Goal: Information Seeking & Learning: Find contact information

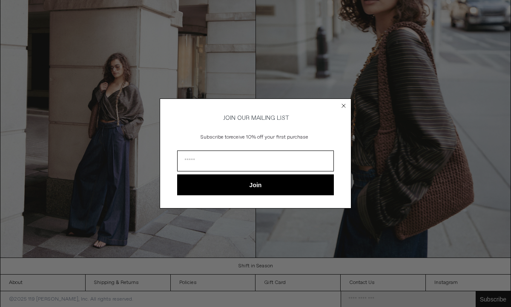
click at [346, 104] on icon "Close dialog" at bounding box center [343, 105] width 3 height 3
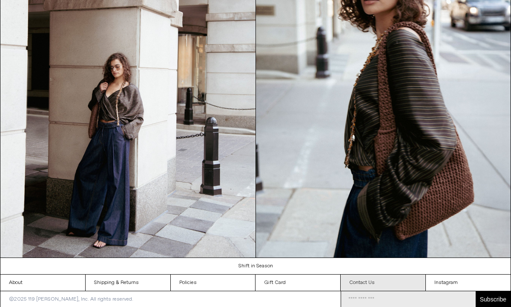
click at [378, 278] on link "Contact Us" at bounding box center [383, 282] width 85 height 16
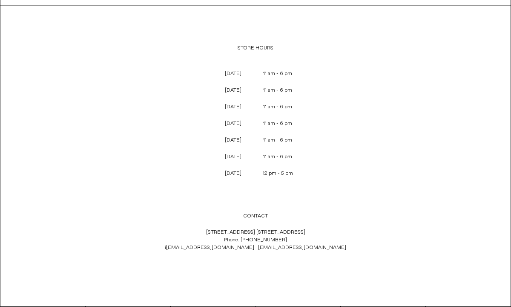
scroll to position [47, 0]
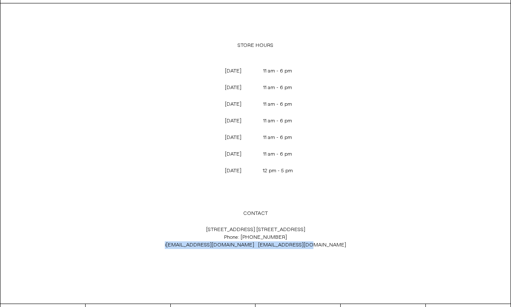
drag, startPoint x: 200, startPoint y: 244, endPoint x: 334, endPoint y: 245, distance: 133.8
click at [332, 245] on p "[STREET_ADDRESS] [GEOGRAPHIC_DATA] 1C4 Phone: [PHONE_NUMBER] i [EMAIL_ADDRESS][…" at bounding box center [256, 238] width 282 height 32
copy p "i [EMAIL_ADDRESS][DOMAIN_NAME] [EMAIL_ADDRESS][DOMAIN_NAME]"
